Goal: Understand process/instructions: Learn about a topic

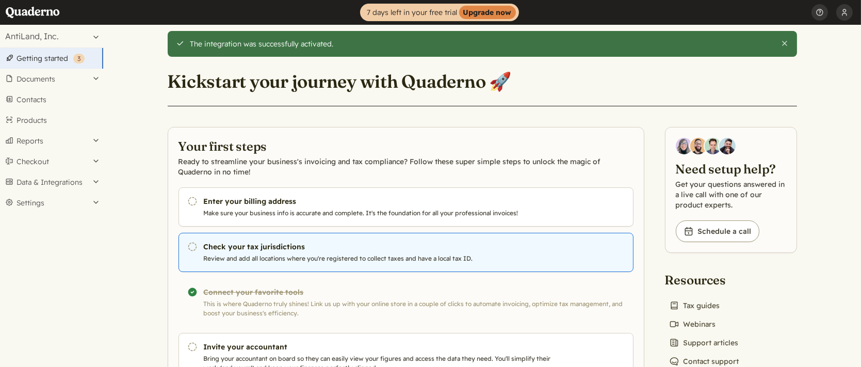
click at [286, 246] on h3 "Check your tax jurisdictions" at bounding box center [380, 246] width 352 height 10
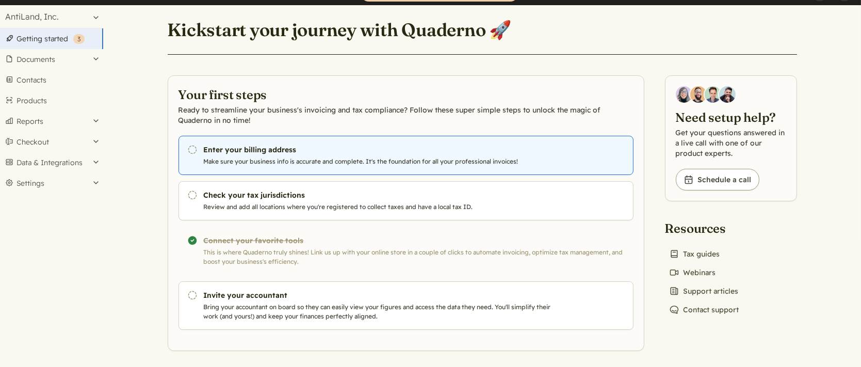
scroll to position [22, 0]
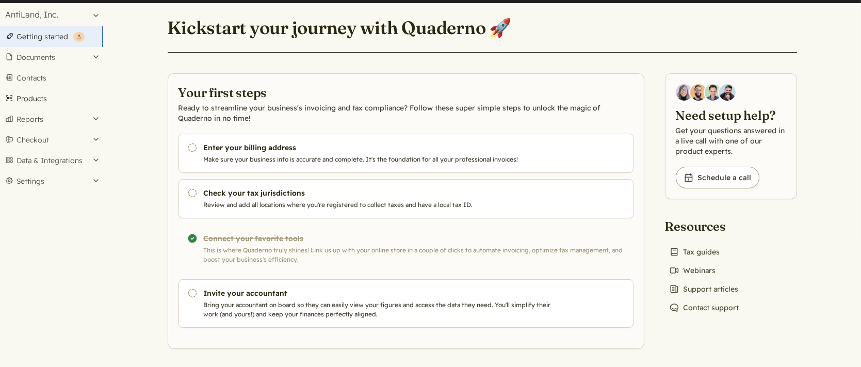
click at [60, 100] on link "Products" at bounding box center [51, 98] width 103 height 21
